Goal: Obtain resource: Download file/media

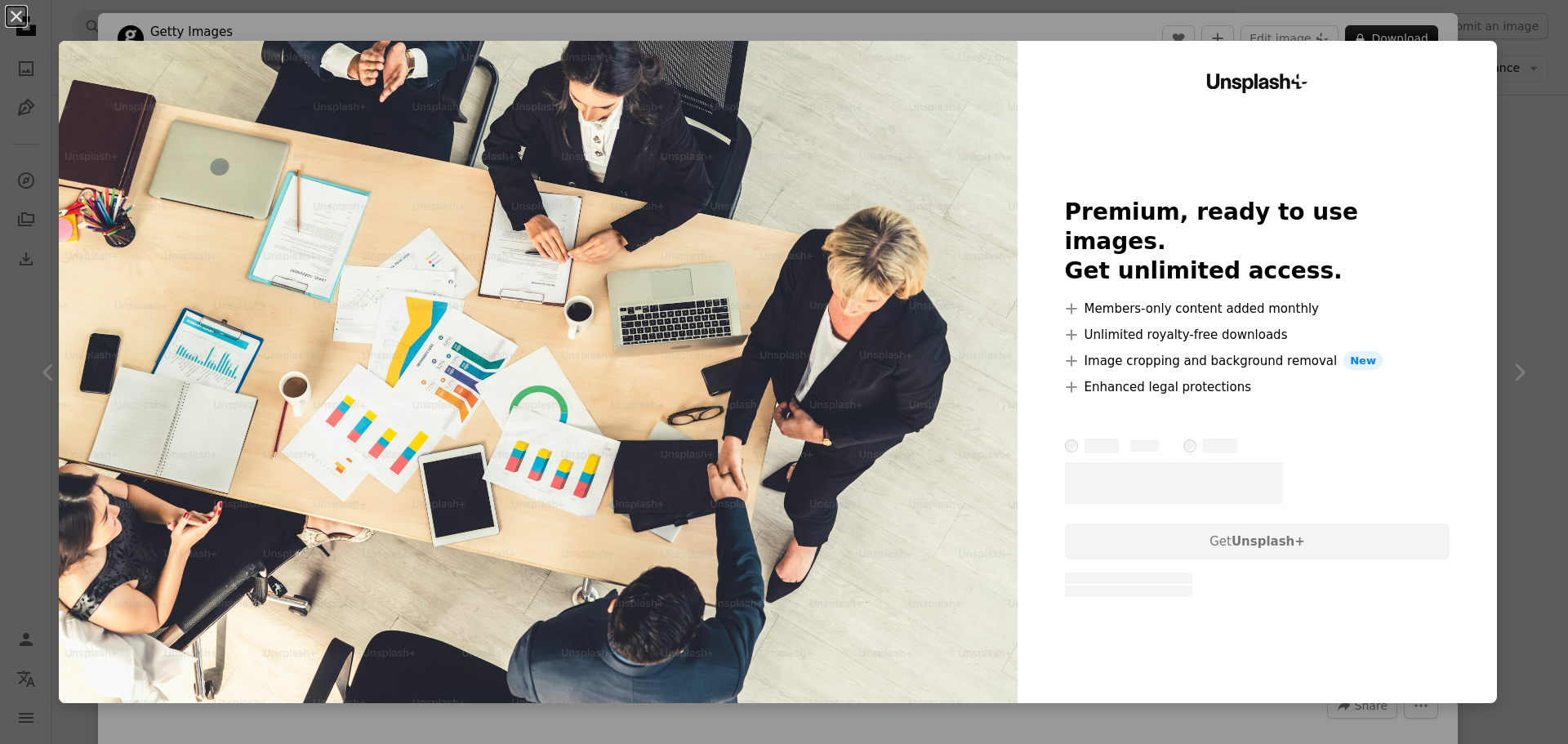
scroll to position [8739, 0]
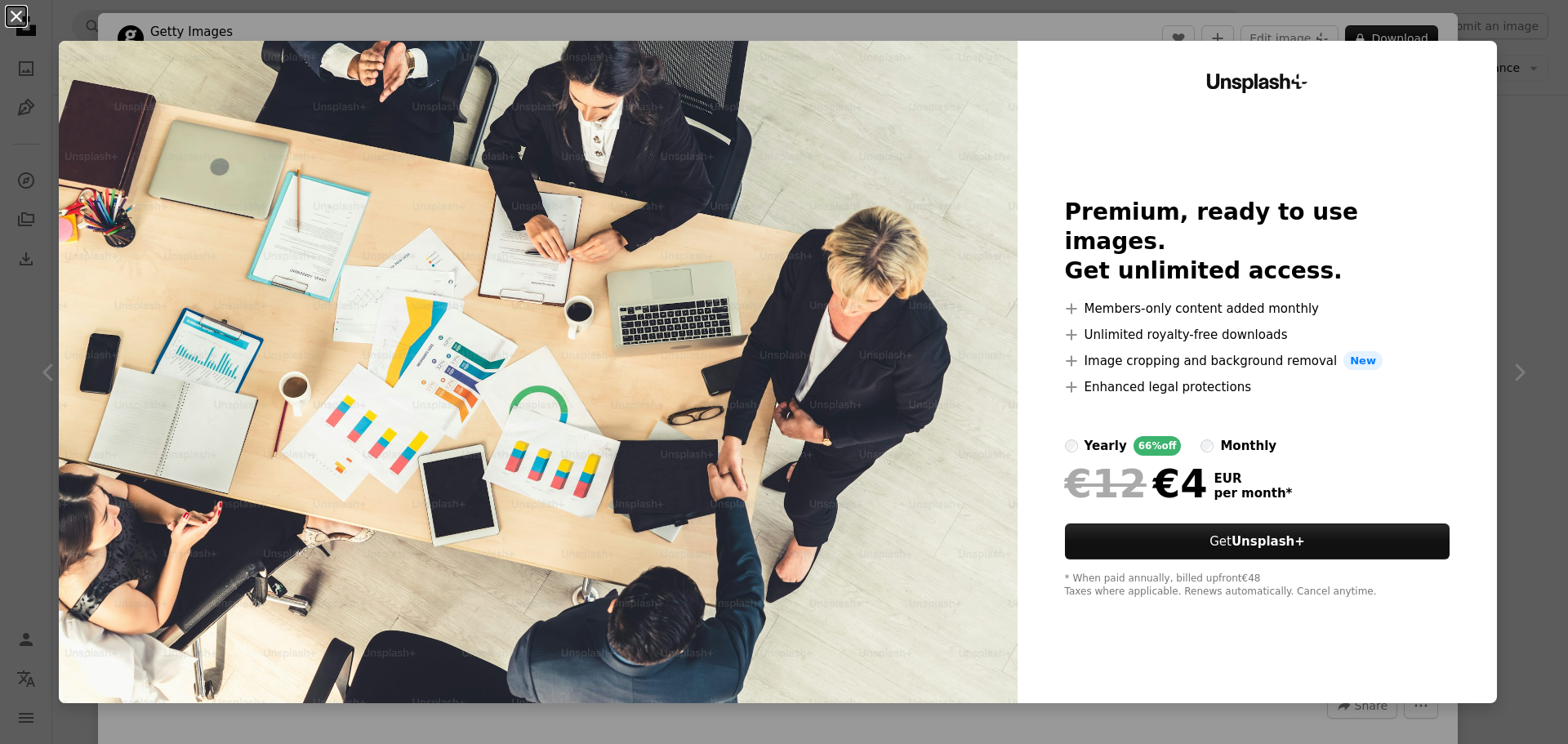
click at [18, 11] on button "An X shape" at bounding box center [16, 16] width 20 height 20
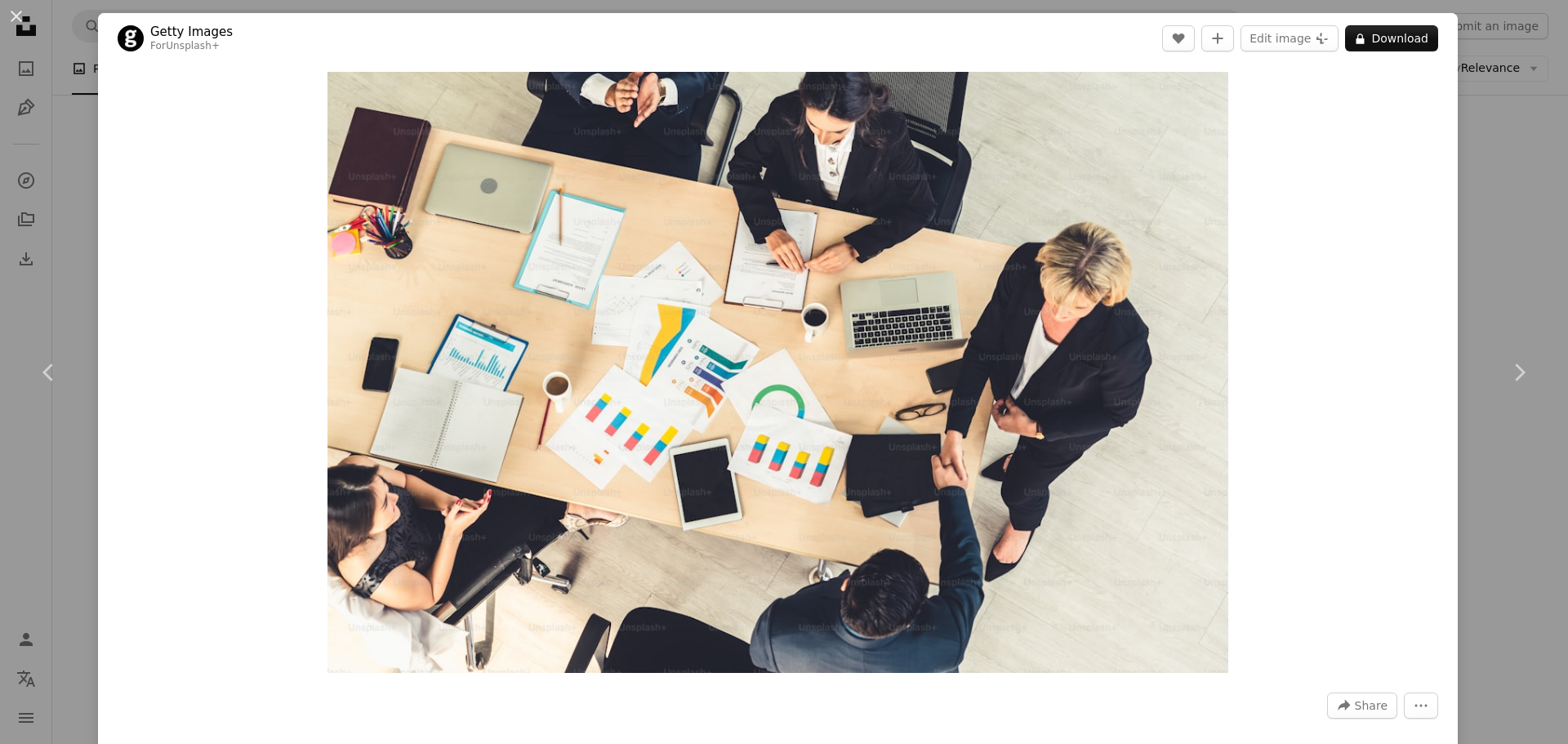
drag, startPoint x: 18, startPoint y: 15, endPoint x: 311, endPoint y: 214, distance: 354.2
click at [18, 15] on button "An X shape" at bounding box center [16, 16] width 20 height 20
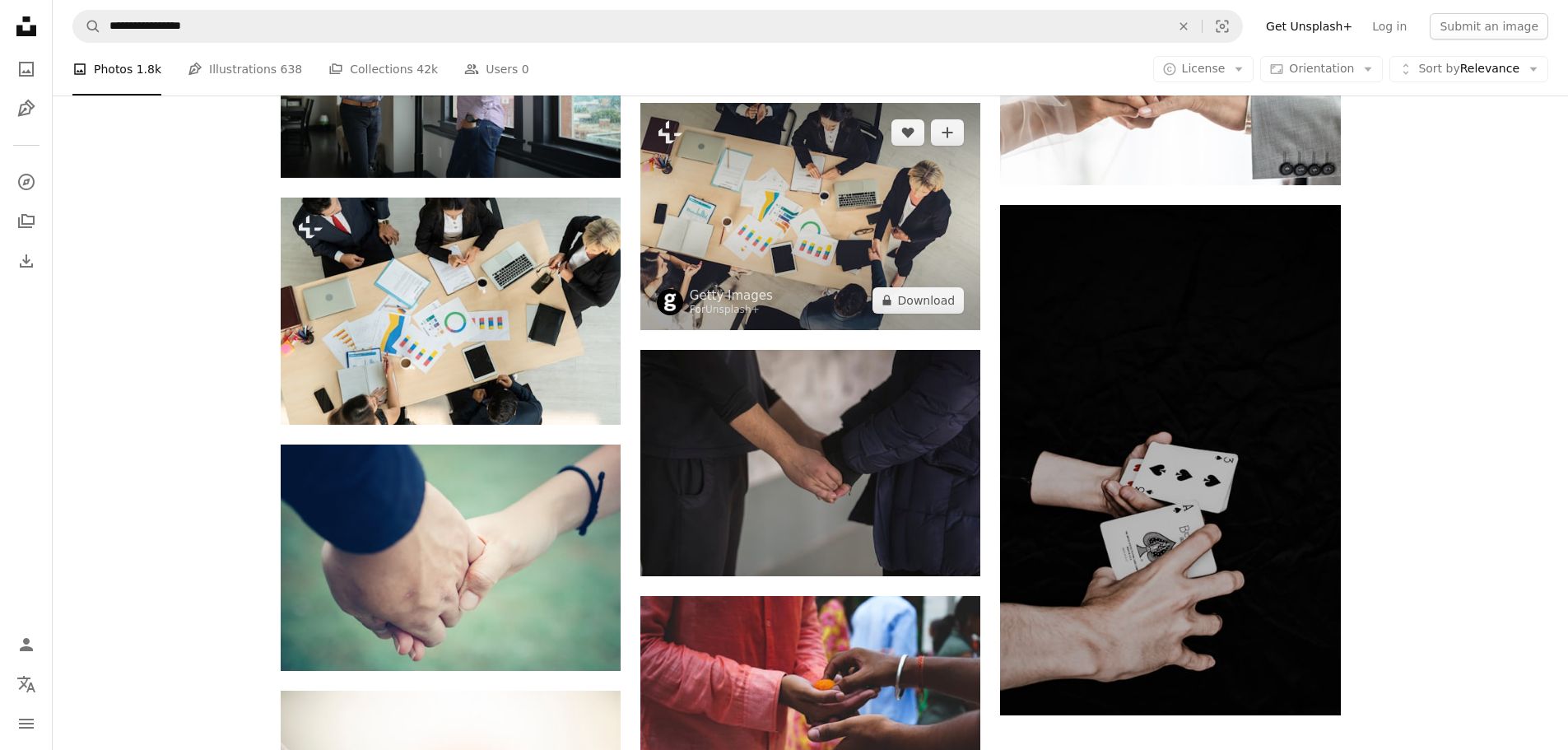
click at [876, 243] on img at bounding box center [810, 217] width 340 height 227
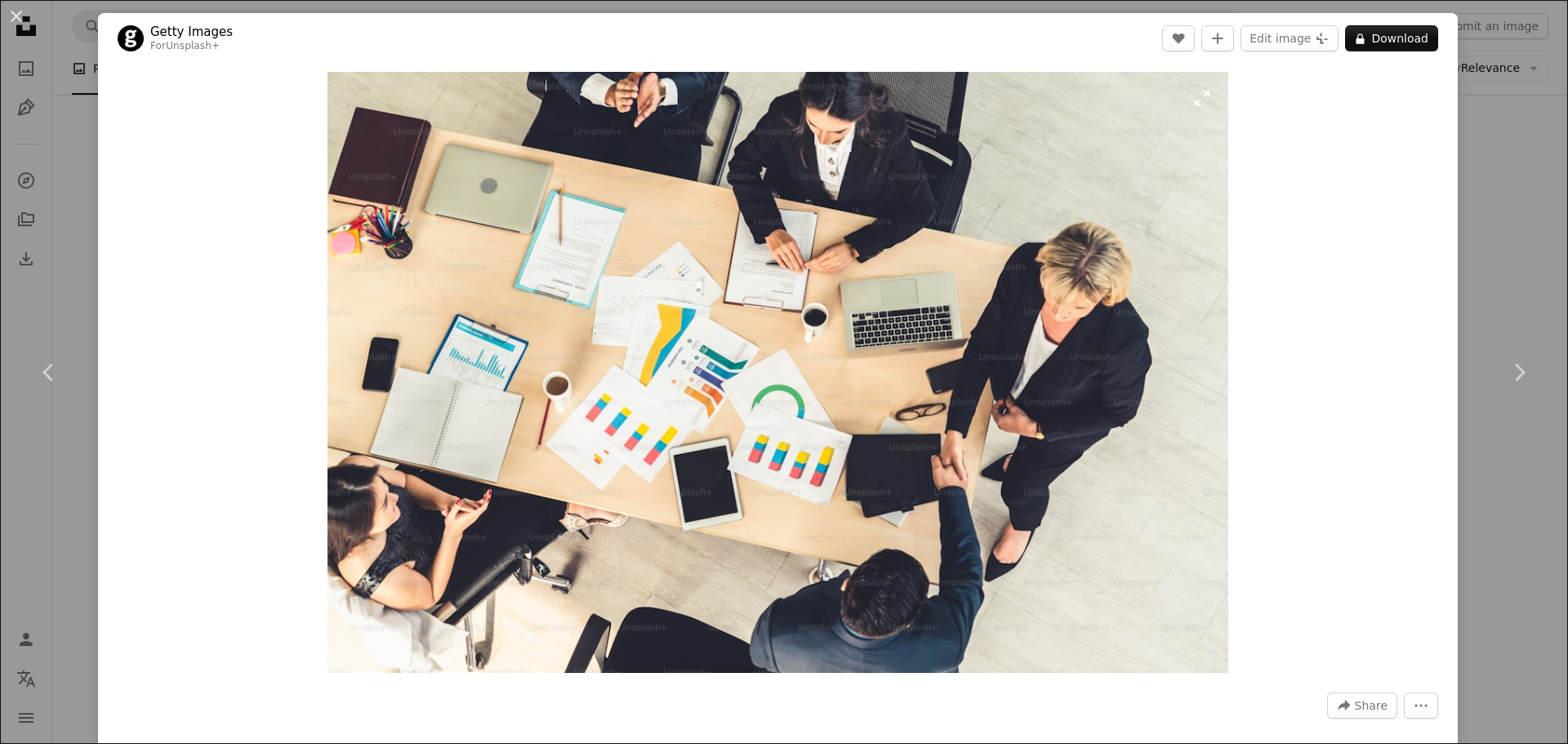
click at [739, 468] on img "Zoom in on this image" at bounding box center [778, 372] width 901 height 601
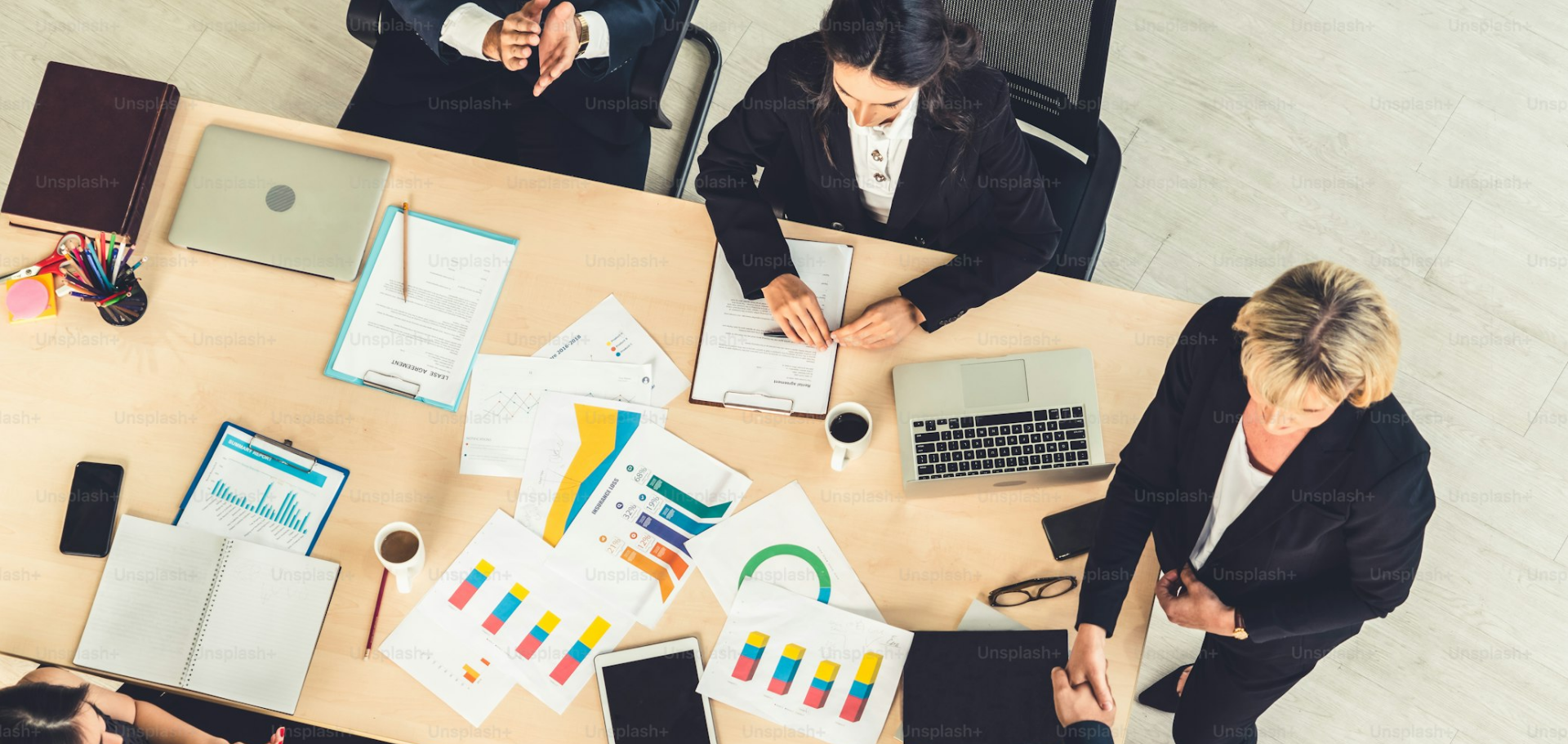
scroll to position [143, 0]
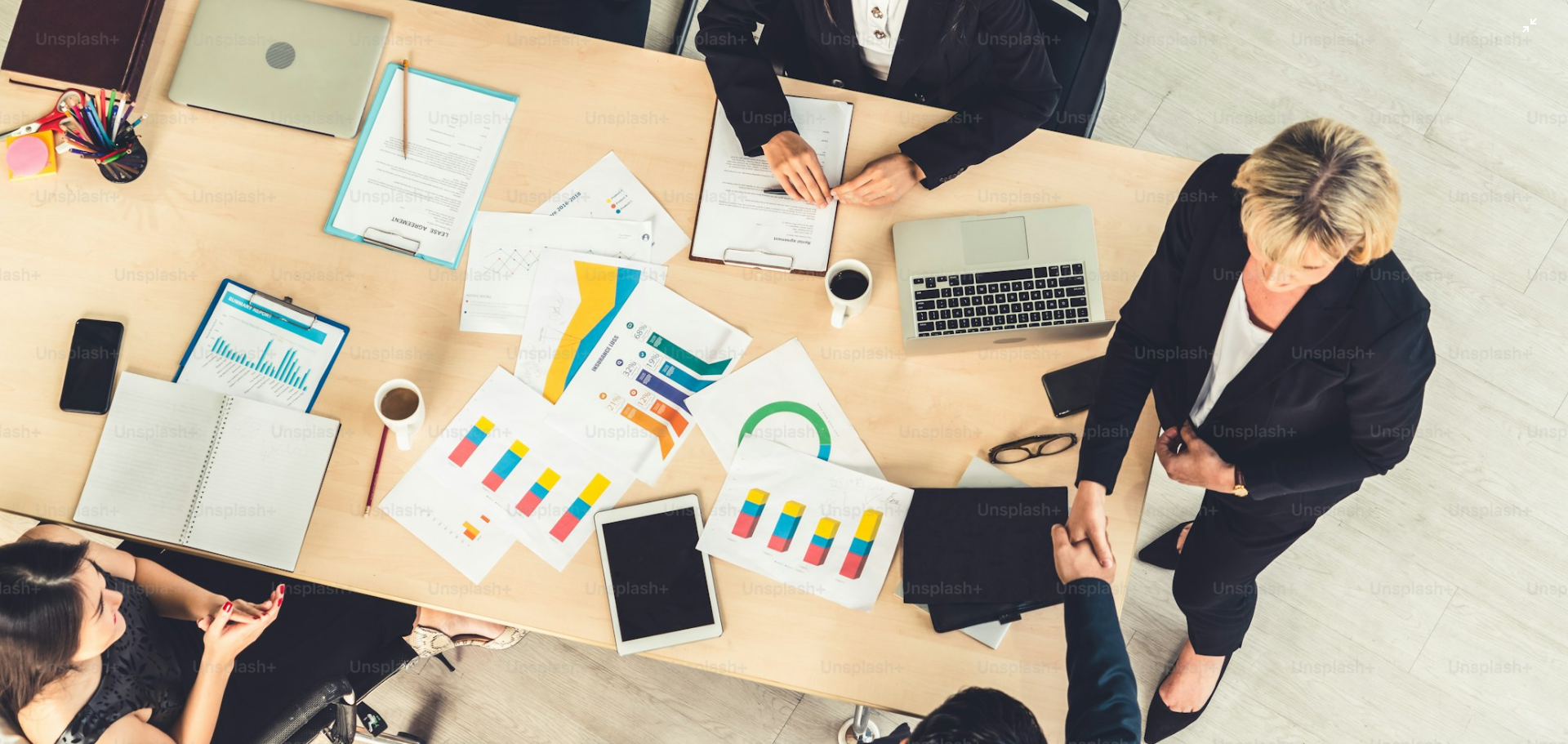
click at [575, 218] on img "Zoom out on this image" at bounding box center [784, 380] width 1570 height 1047
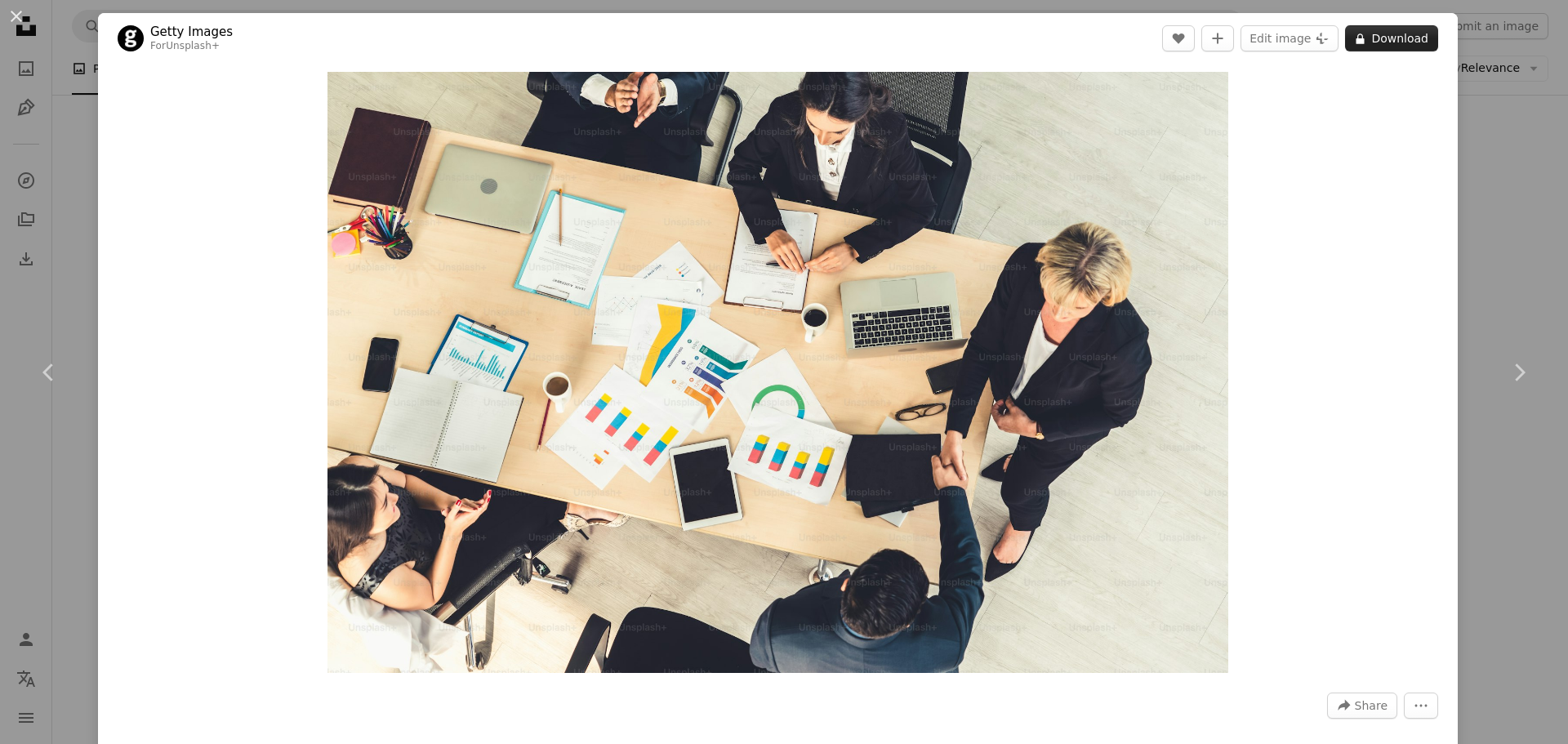
click at [1377, 35] on button "A lock Download" at bounding box center [1391, 38] width 93 height 26
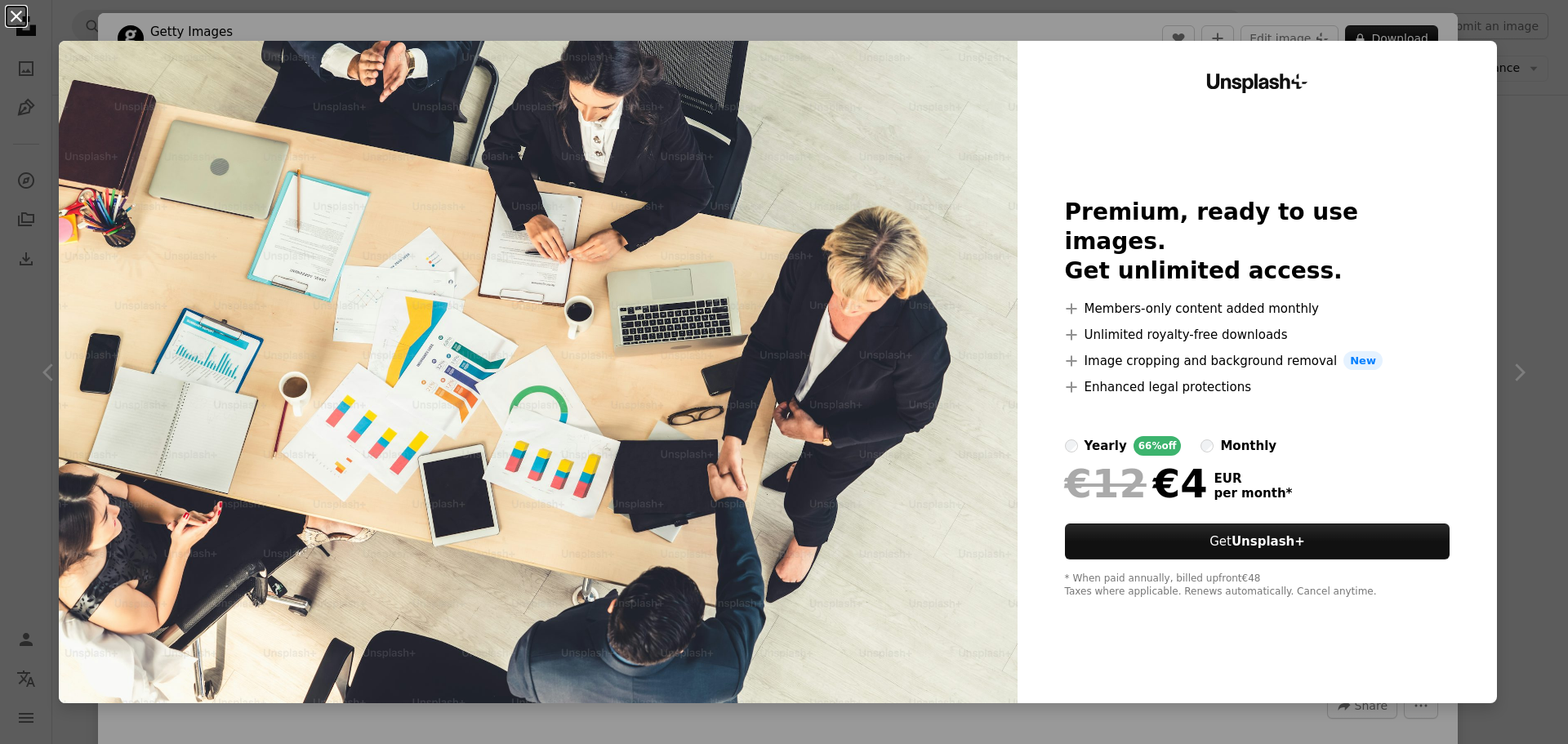
click at [13, 12] on button "An X shape" at bounding box center [16, 16] width 20 height 20
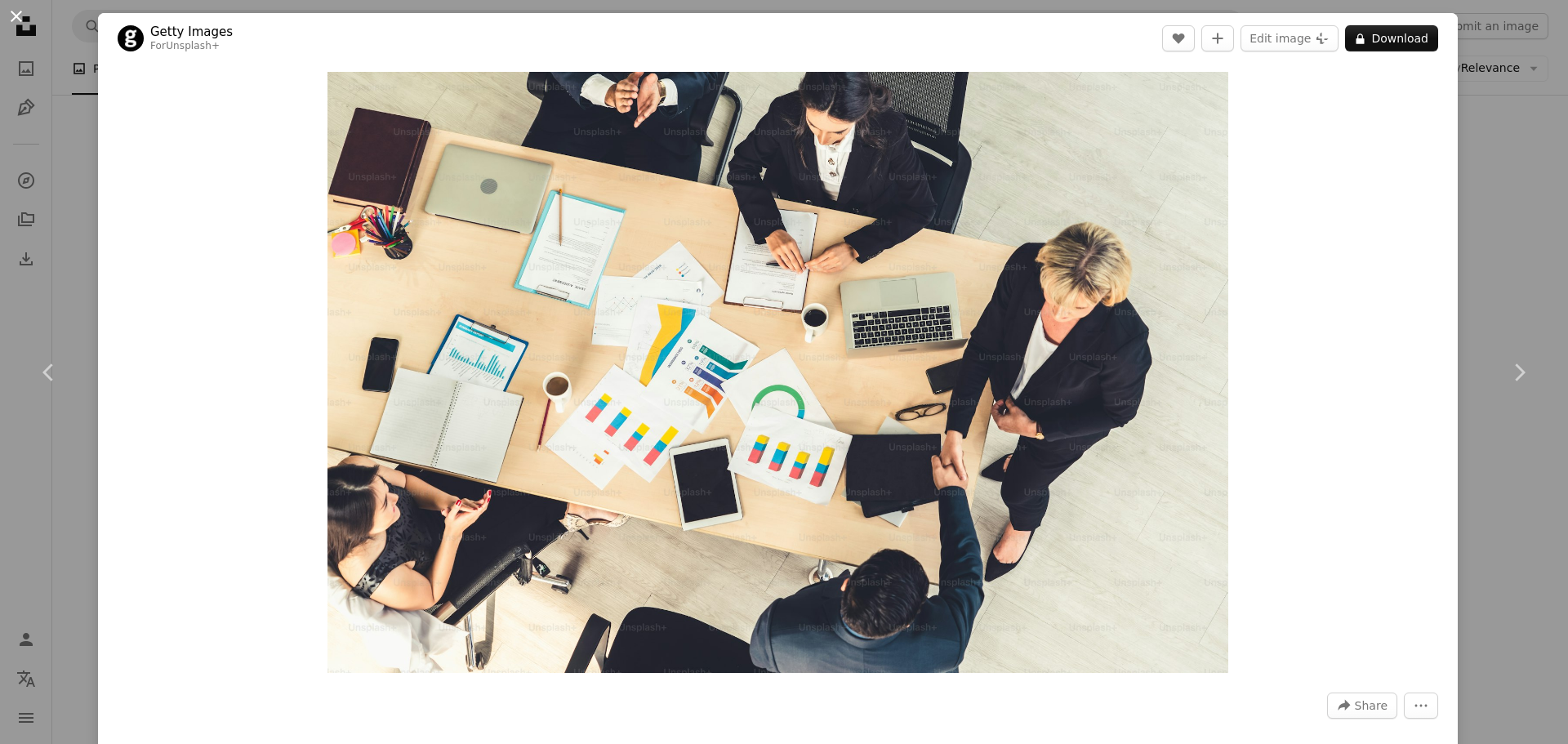
click at [21, 12] on button "An X shape" at bounding box center [16, 16] width 20 height 20
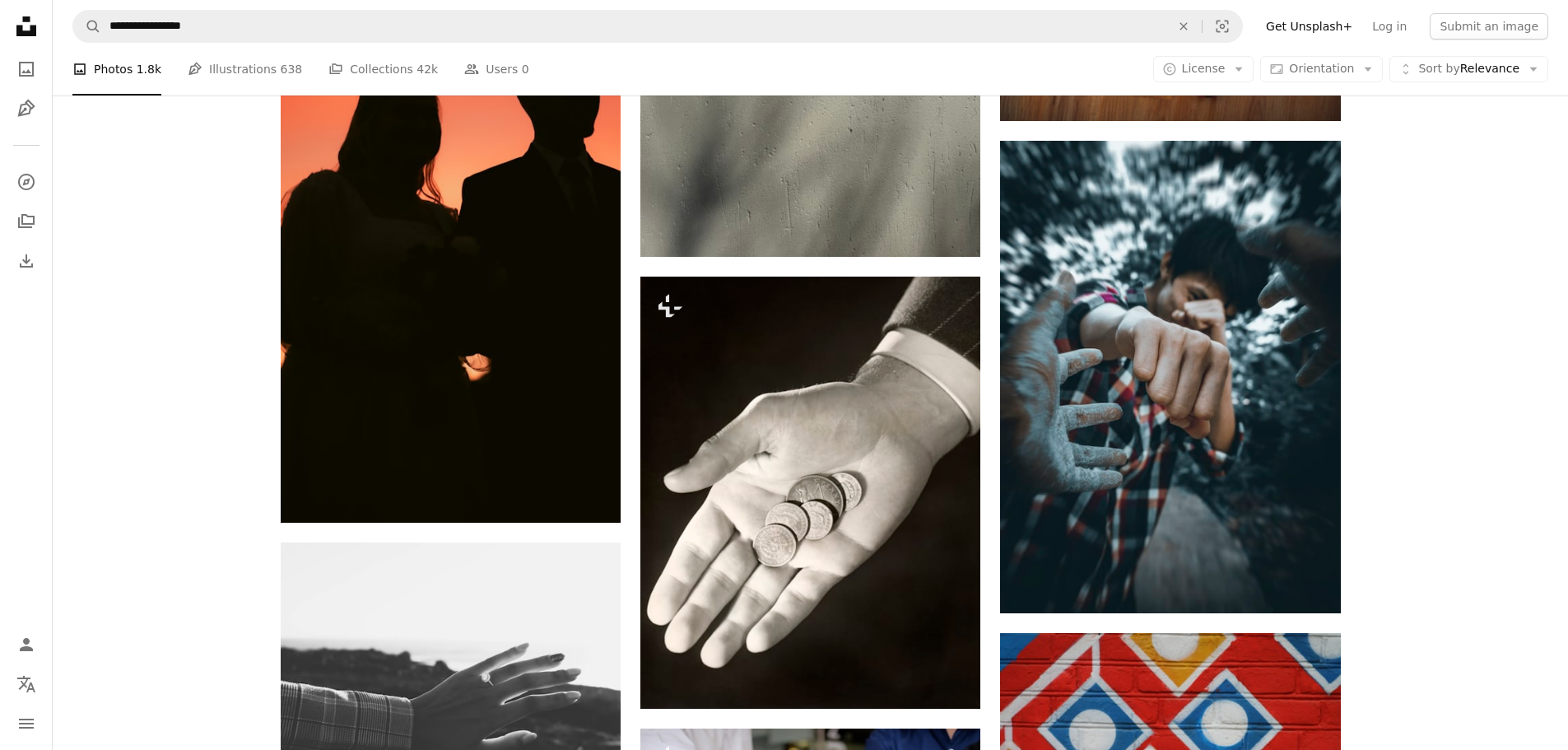
scroll to position [11855, 0]
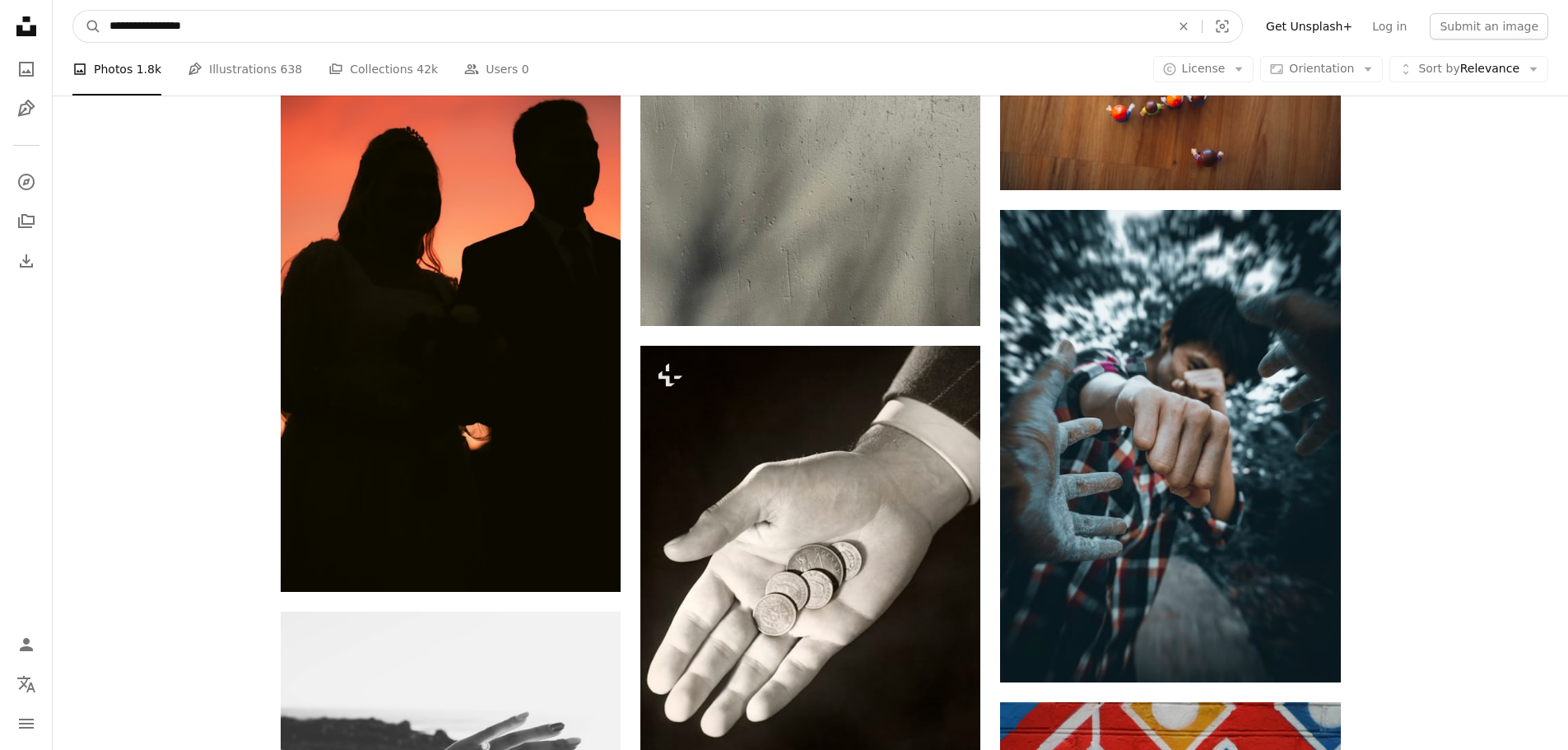
click at [203, 24] on input "**********" at bounding box center [633, 26] width 1064 height 31
type input "**********"
click button "A magnifying glass" at bounding box center [87, 26] width 28 height 31
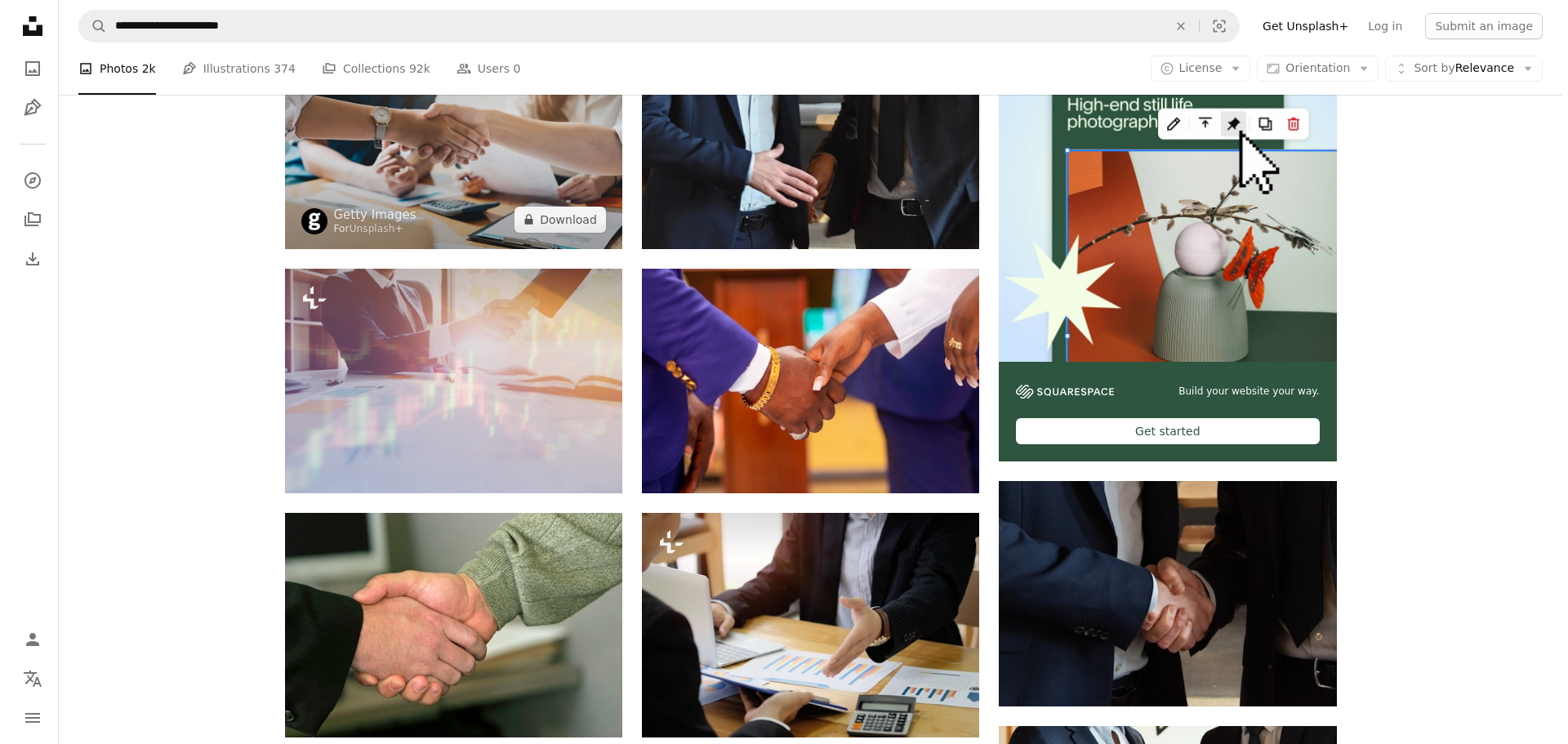
scroll to position [408, 0]
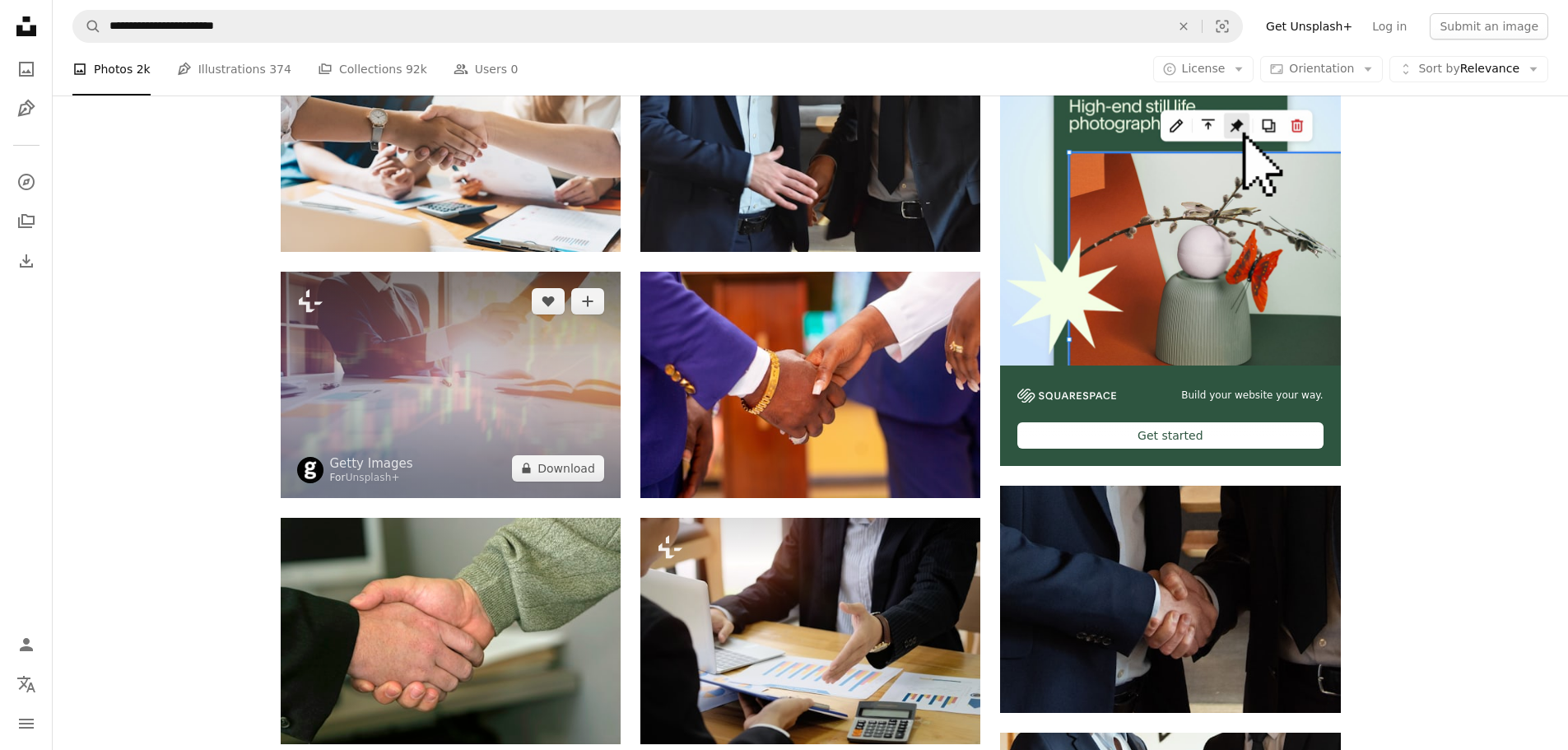
click at [458, 342] on img at bounding box center [450, 385] width 340 height 227
